Goal: Find specific page/section: Find specific page/section

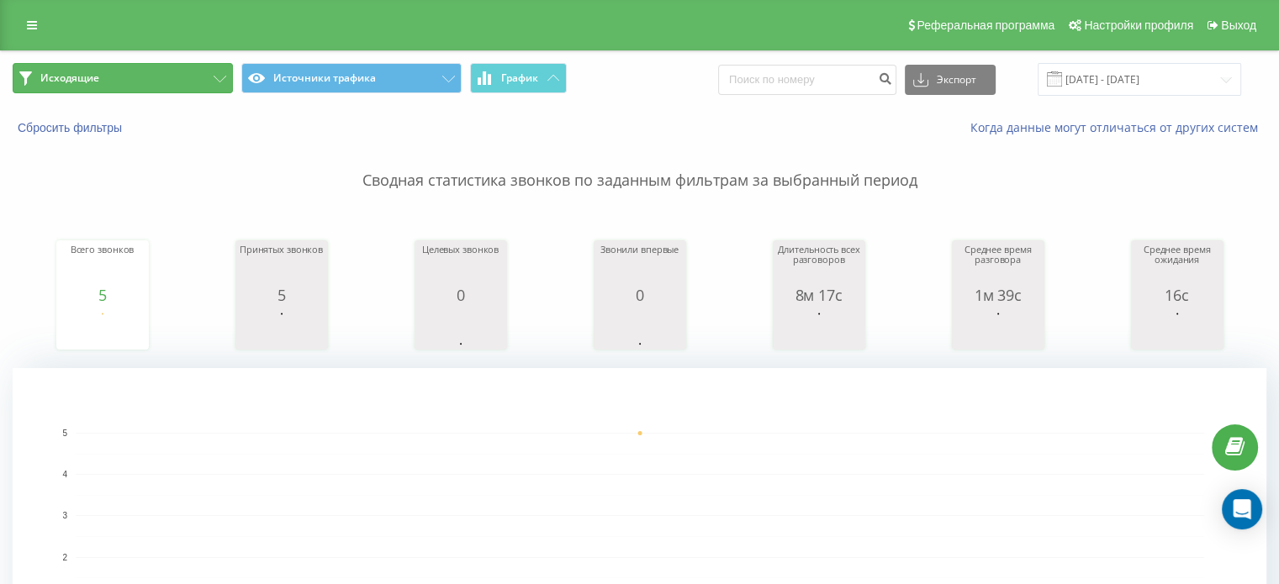
click at [107, 81] on button "Исходящие" at bounding box center [123, 78] width 220 height 30
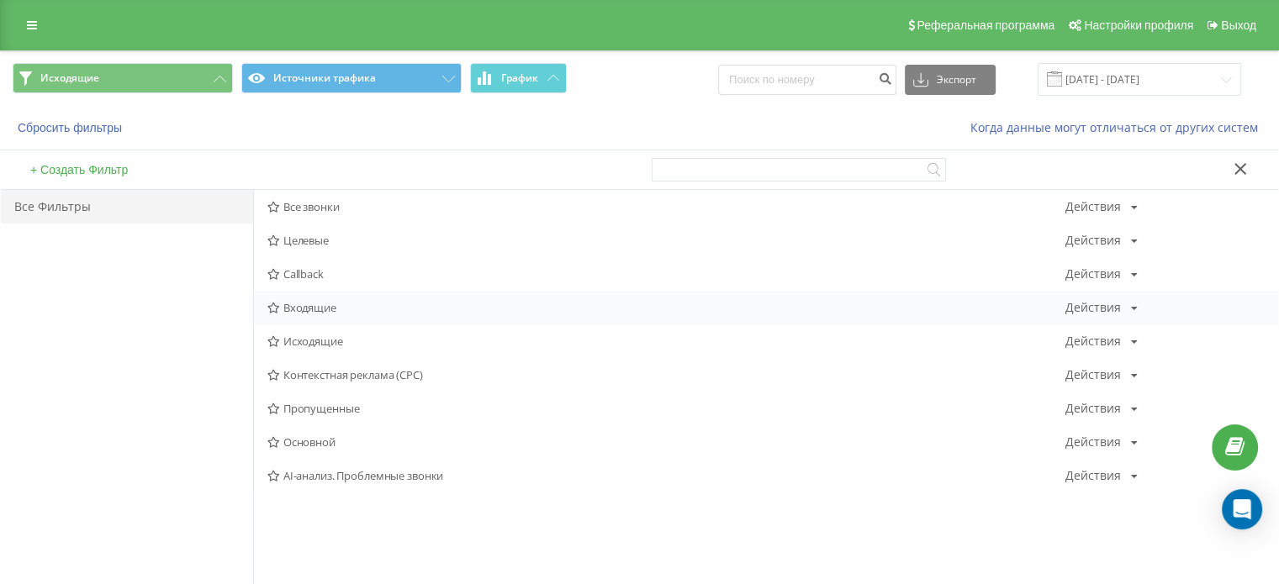
click at [319, 318] on div "Входящие Действия Редактировать Копировать Удалить По умолчанию Поделиться" at bounding box center [766, 308] width 1024 height 34
click at [318, 310] on span "Входящие" at bounding box center [666, 308] width 798 height 12
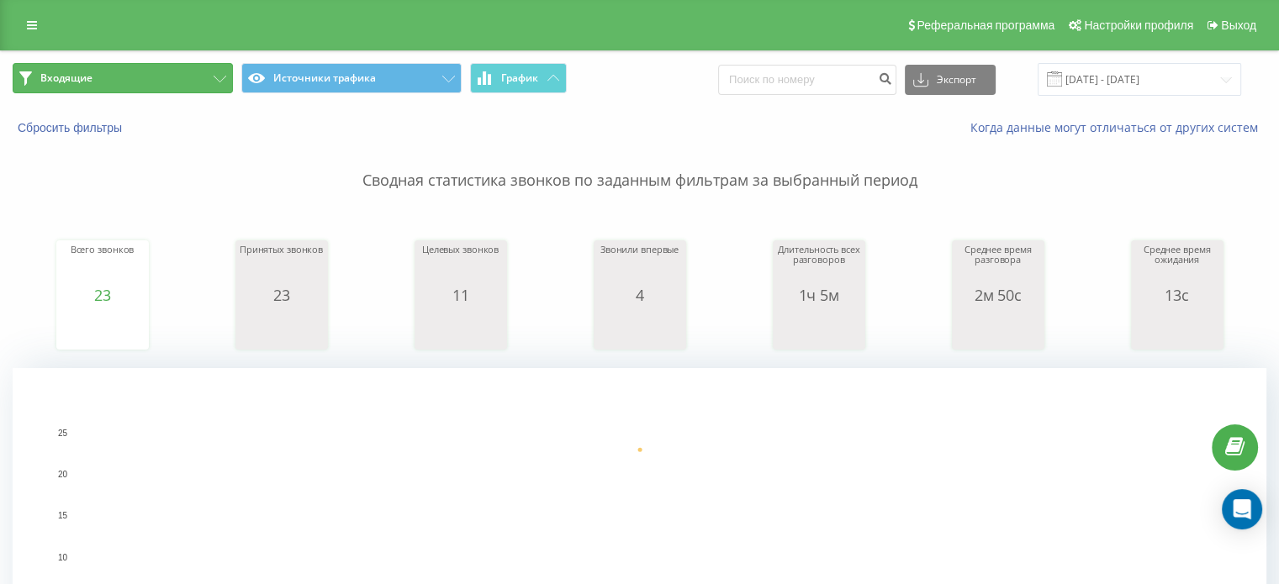
click at [111, 75] on button "Входящие" at bounding box center [123, 78] width 220 height 30
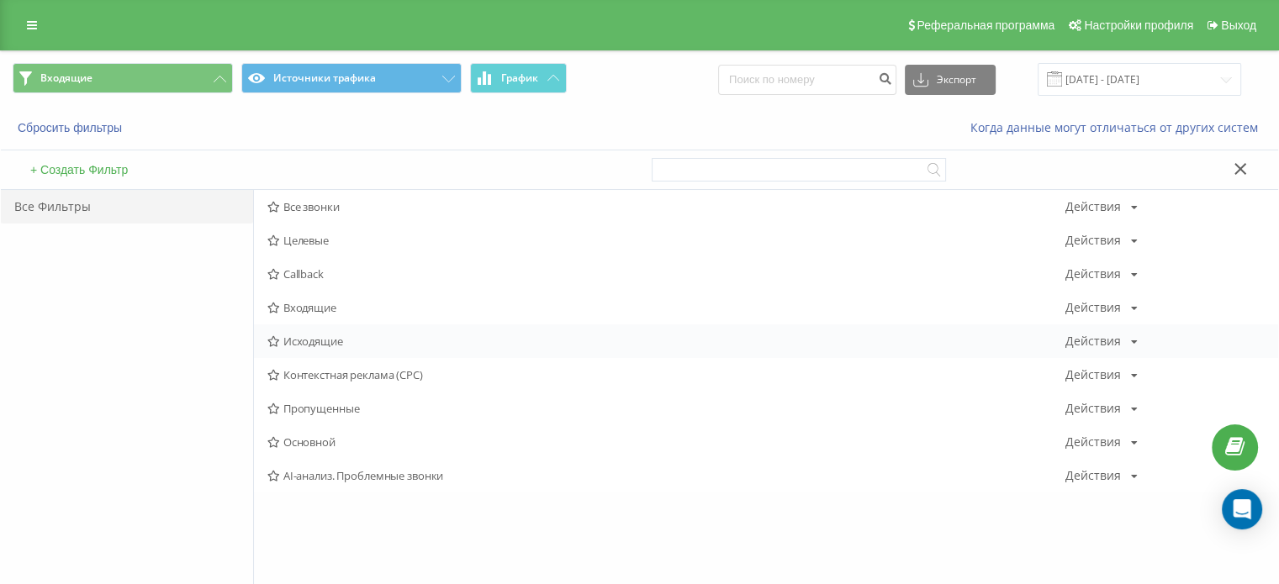
click at [329, 340] on span "Исходящие" at bounding box center [666, 341] width 798 height 12
